Goal: Task Accomplishment & Management: Use online tool/utility

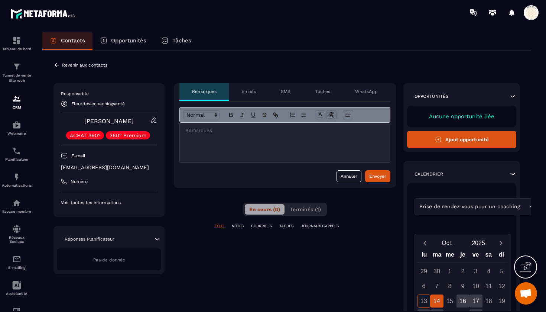
click at [110, 202] on p "Voir toutes les informations" at bounding box center [109, 203] width 96 height 6
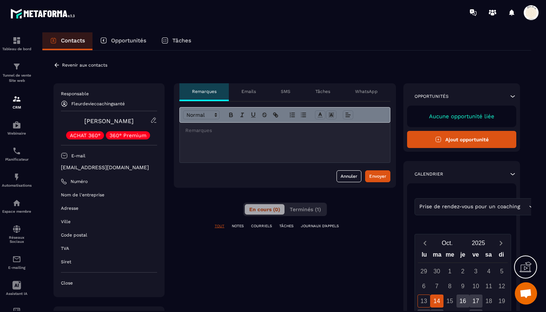
click at [71, 281] on p "Close" at bounding box center [109, 283] width 96 height 6
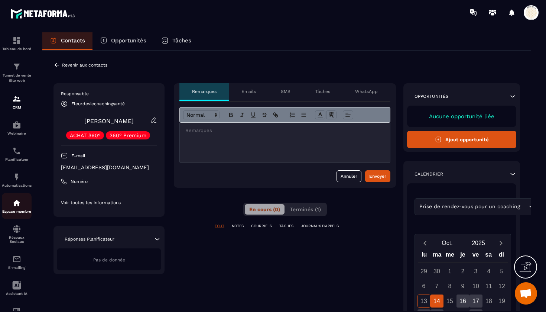
click at [17, 207] on img at bounding box center [16, 202] width 9 height 9
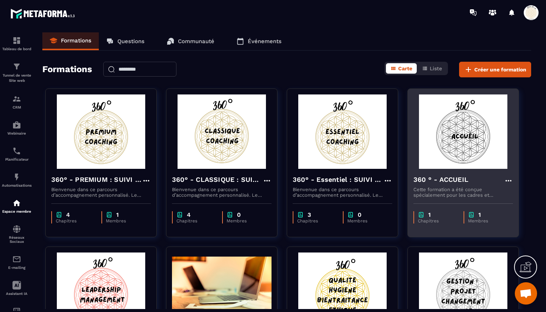
click at [436, 178] on h4 "360 ° - ACCUEIL" at bounding box center [441, 179] width 55 height 10
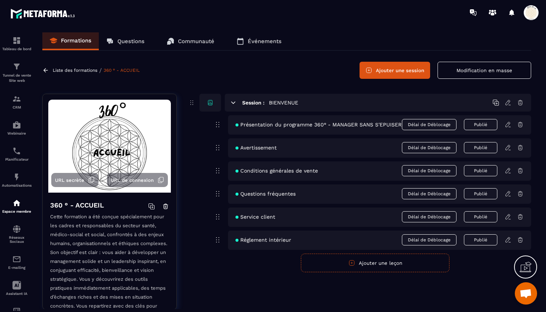
click at [130, 178] on span "URL de connexion" at bounding box center [132, 180] width 43 height 6
click at [16, 74] on p "Tunnel de vente Site web" at bounding box center [17, 78] width 30 height 10
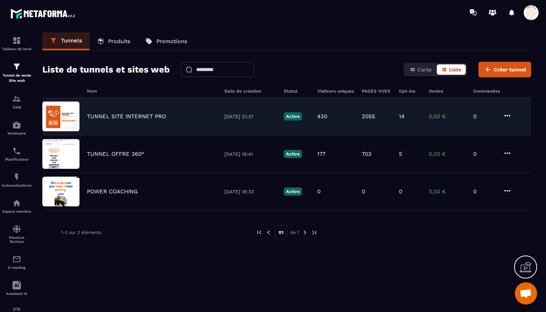
click at [120, 120] on div "TUNNEL SITE INTERNET PRO [DATE] 21:37 Active 430 2055 14 0,00 € 0" at bounding box center [286, 117] width 489 height 38
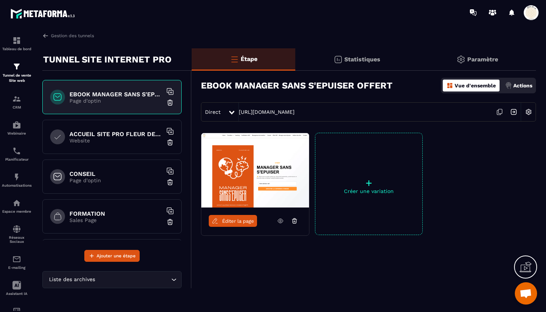
click at [139, 142] on p "Website" at bounding box center [116, 141] width 93 height 6
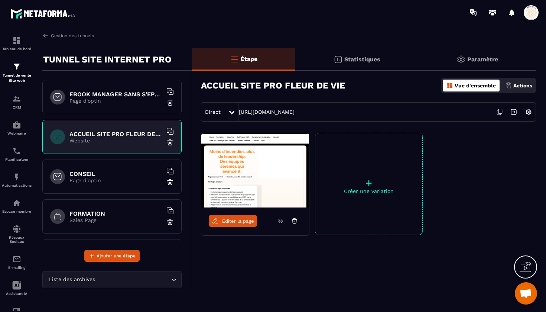
click at [241, 225] on link "Éditer la page" at bounding box center [233, 221] width 48 height 12
